Goal: Browse casually: Explore the website without a specific task or goal

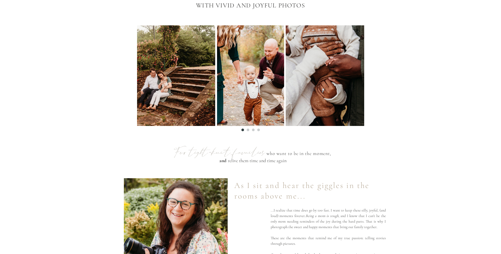
scroll to position [211, 0]
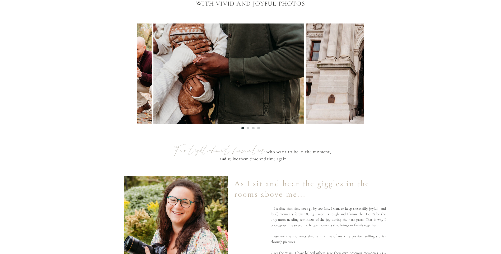
click at [153, 77] on img at bounding box center [228, 74] width 151 height 101
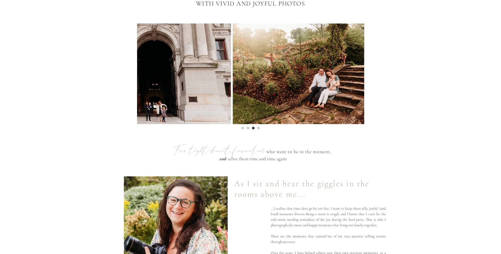
click at [261, 77] on img at bounding box center [308, 74] width 151 height 101
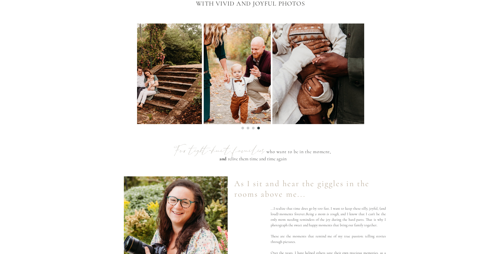
click at [204, 78] on img at bounding box center [237, 74] width 67 height 101
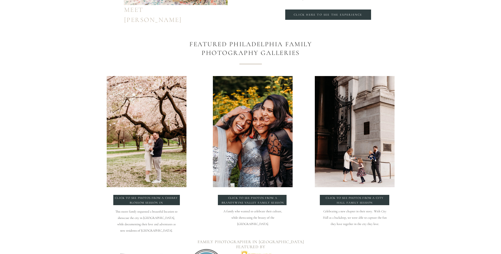
scroll to position [528, 0]
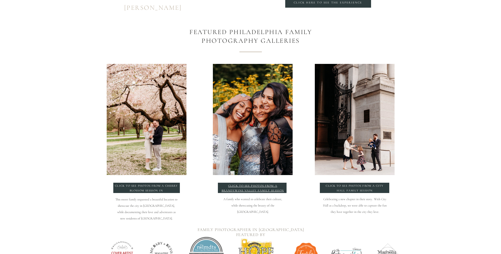
click at [264, 188] on p "click to see photos from a Brandywine Valley Family Session" at bounding box center [253, 188] width 64 height 8
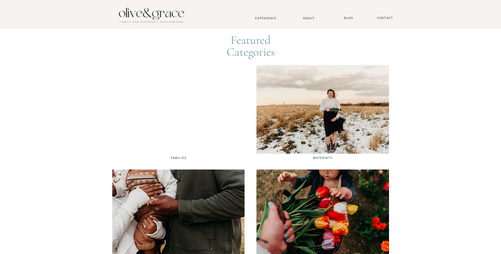
scroll to position [819, 0]
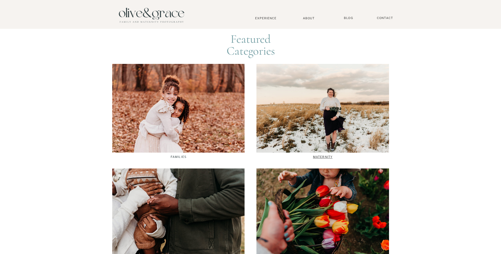
click at [324, 156] on p "Maternity" at bounding box center [323, 157] width 132 height 4
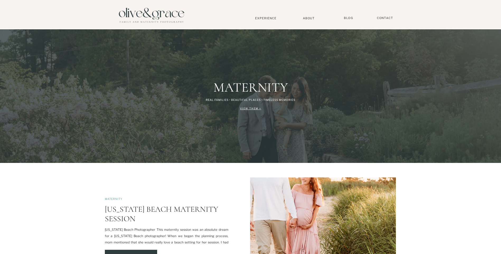
click at [249, 108] on div "View Them >" at bounding box center [251, 109] width 50 height 6
click at [254, 107] on div "View Them >" at bounding box center [251, 109] width 50 height 6
click at [271, 19] on nav "Experience" at bounding box center [266, 18] width 35 height 4
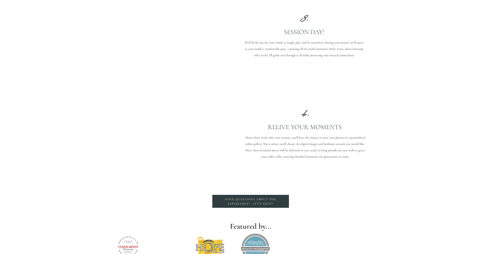
scroll to position [660, 0]
